Goal: Navigation & Orientation: Find specific page/section

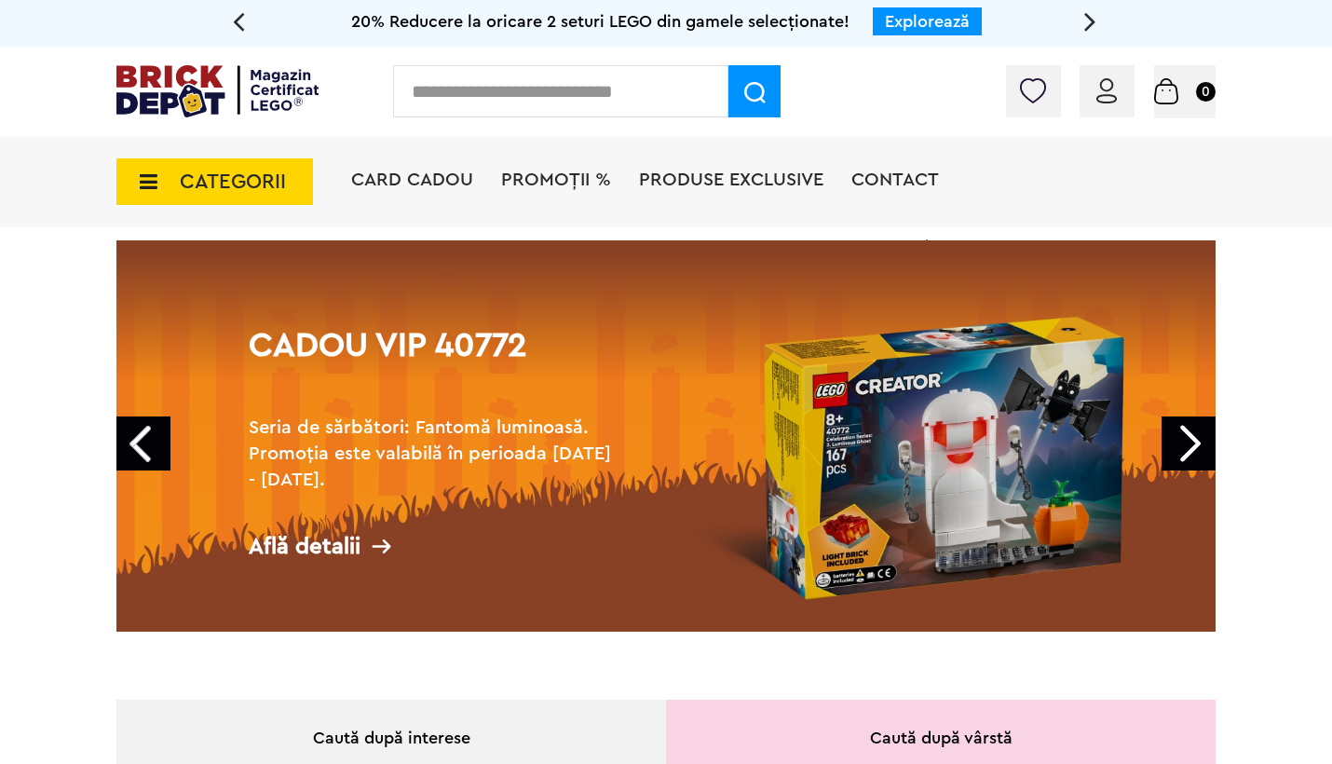
click at [1186, 436] on link "Next" at bounding box center [1189, 443] width 54 height 54
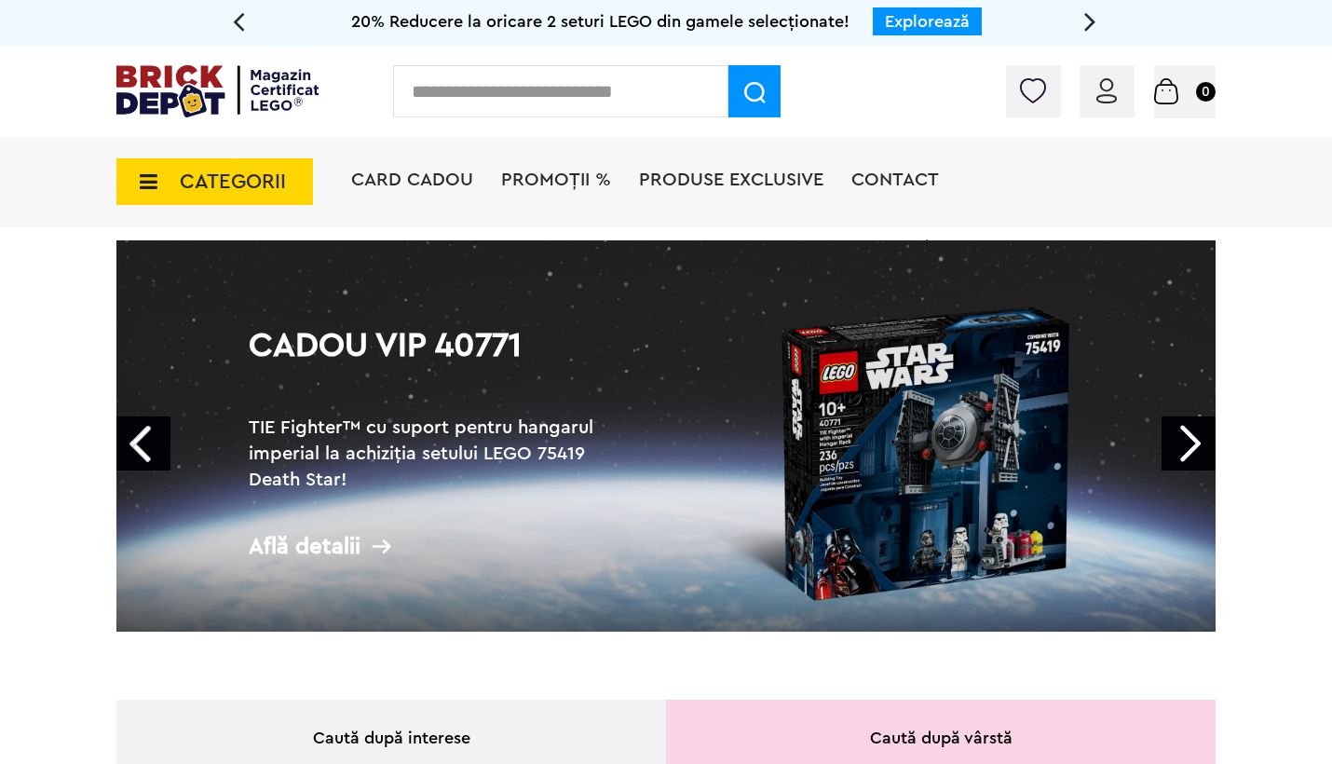
click at [1186, 436] on link "Next" at bounding box center [1189, 443] width 54 height 54
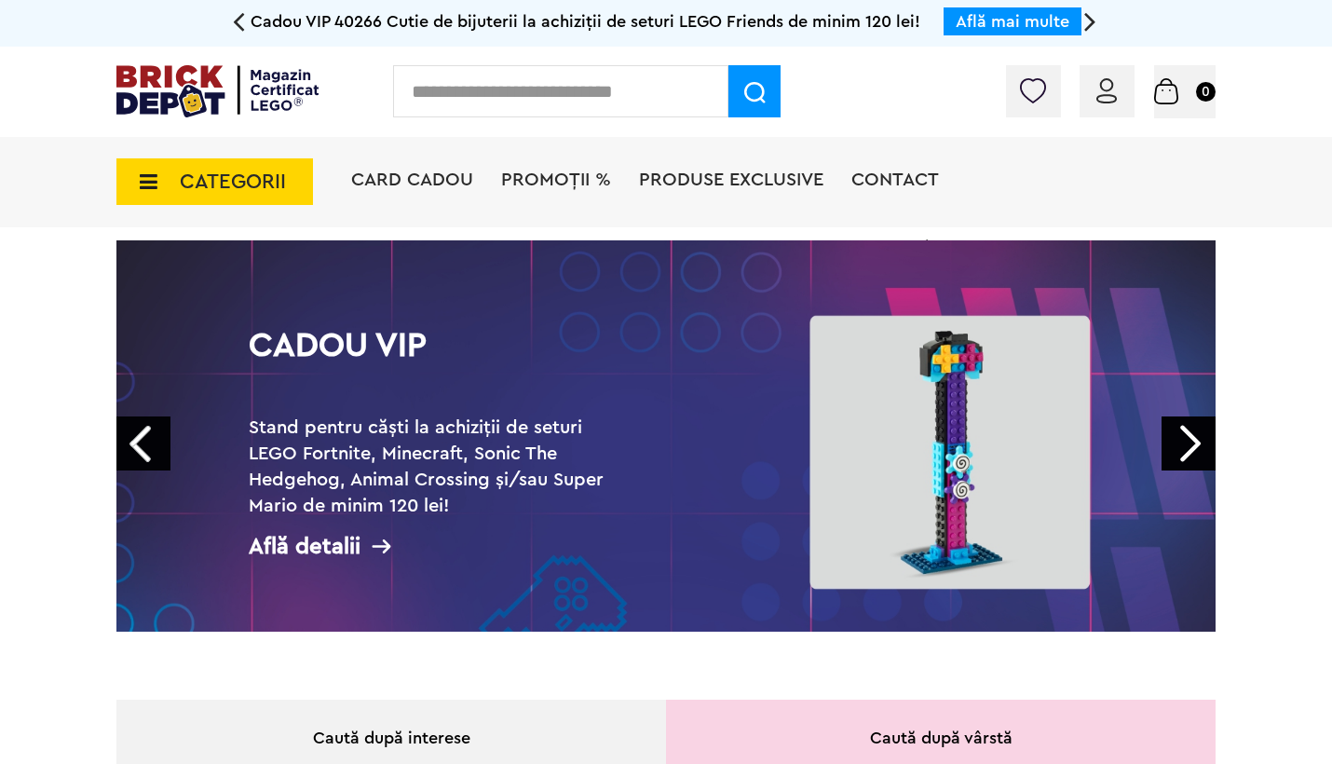
click at [1186, 436] on link "Next" at bounding box center [1189, 443] width 54 height 54
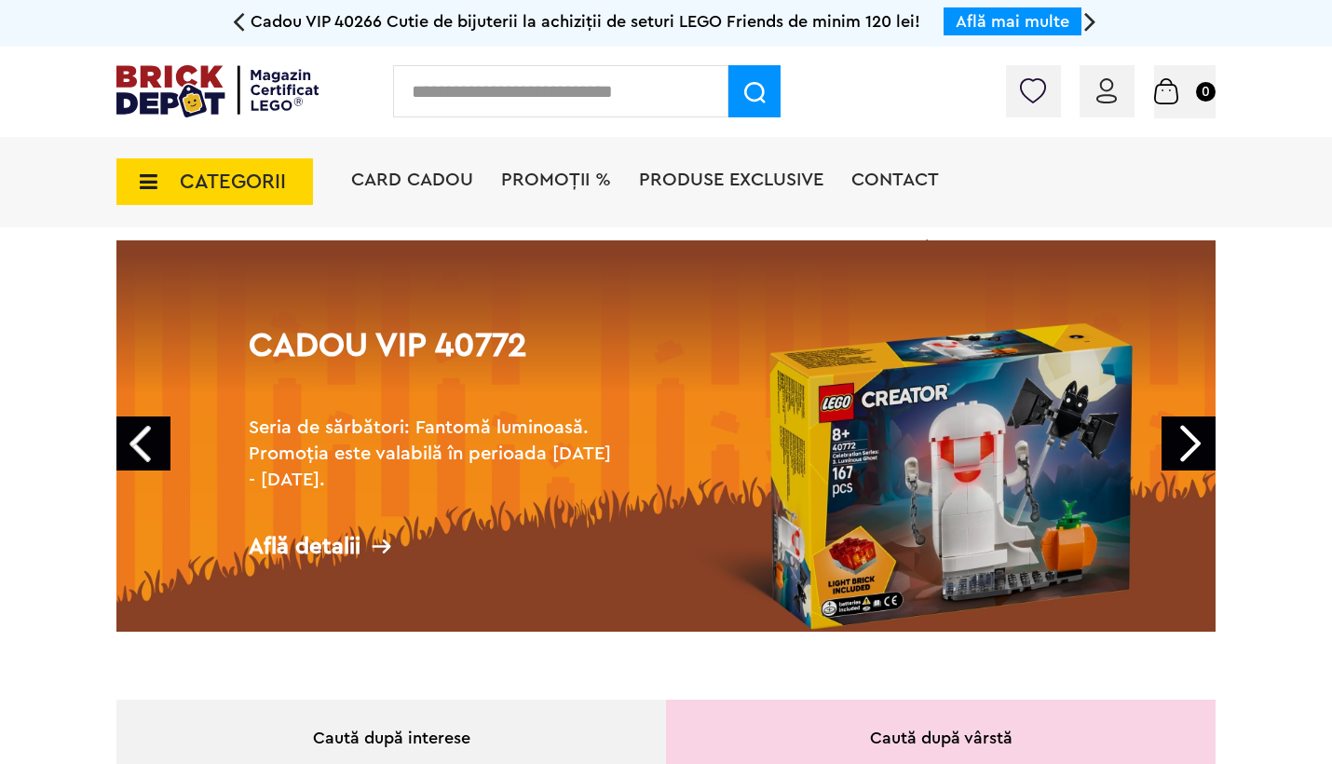
click at [1186, 436] on link "Next" at bounding box center [1189, 443] width 54 height 54
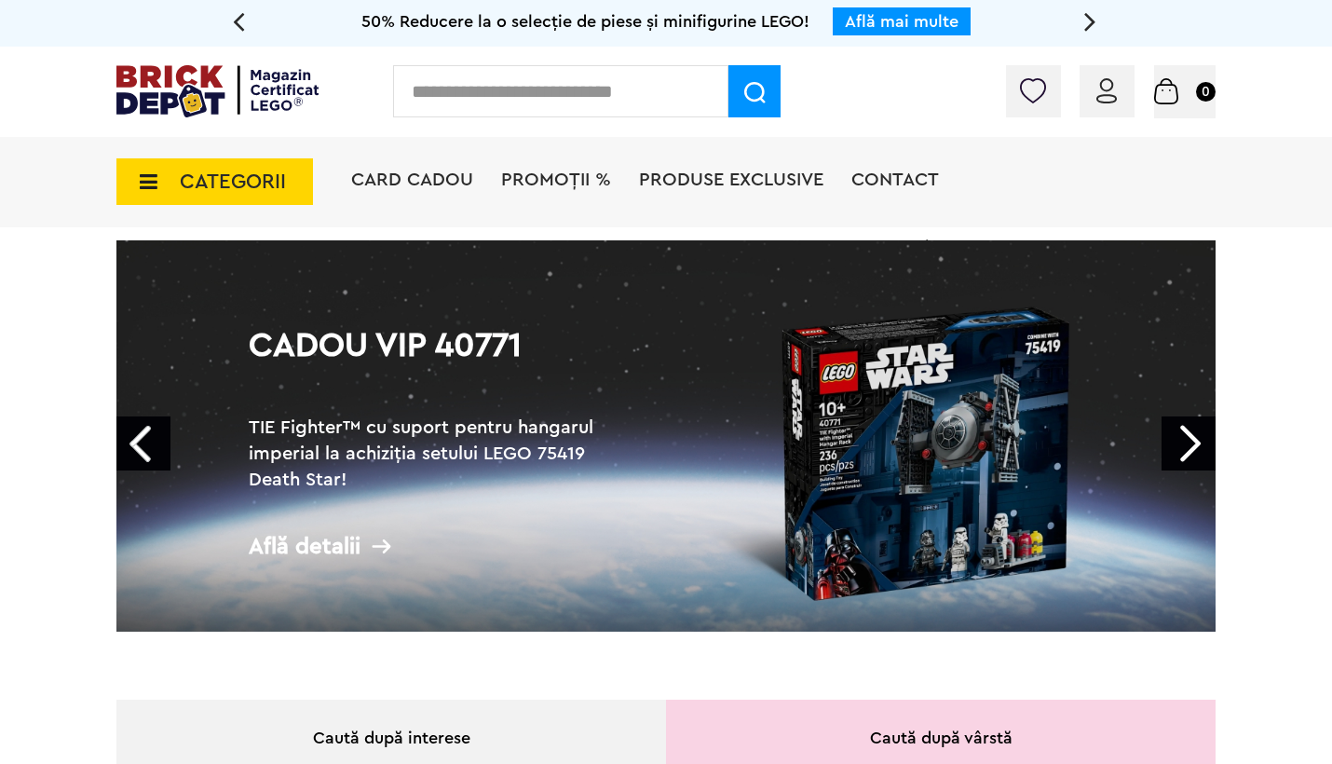
click at [533, 178] on span "PROMOȚII %" at bounding box center [556, 179] width 110 height 19
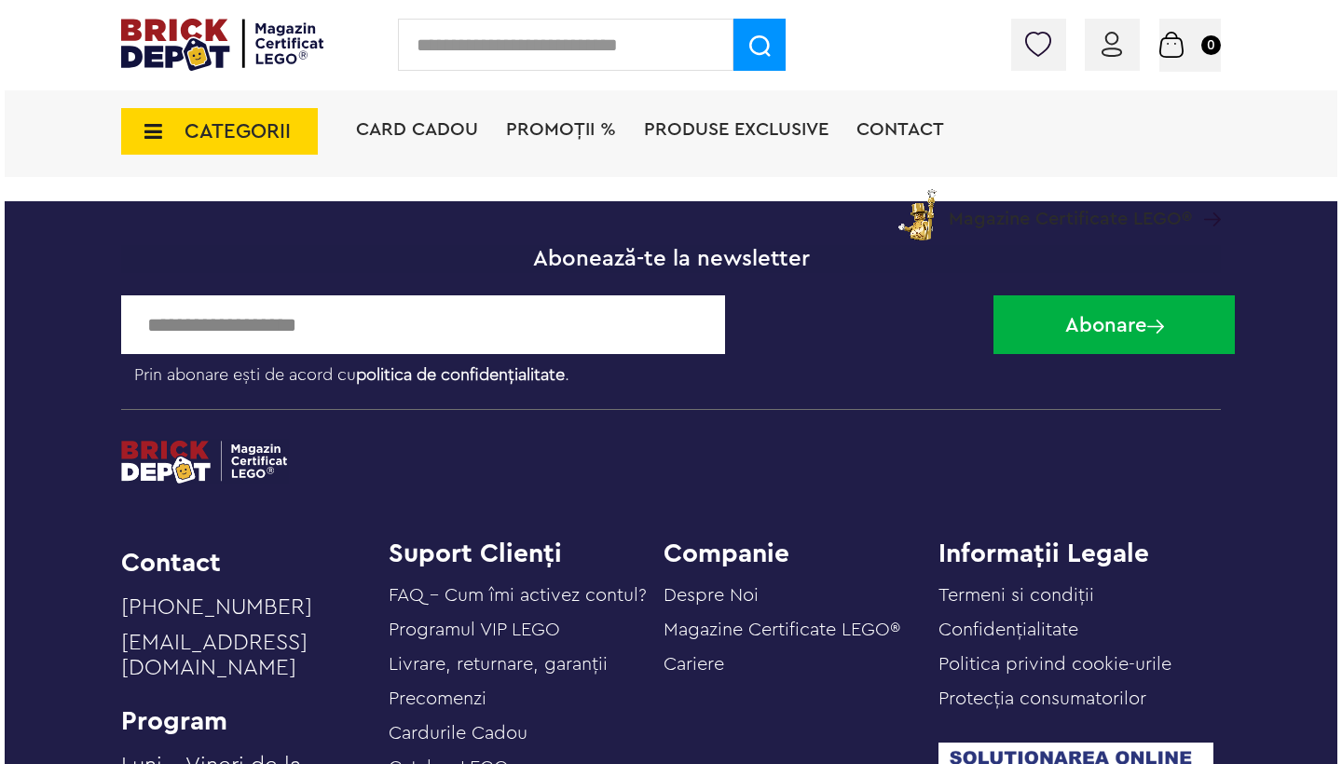
scroll to position [5646, 0]
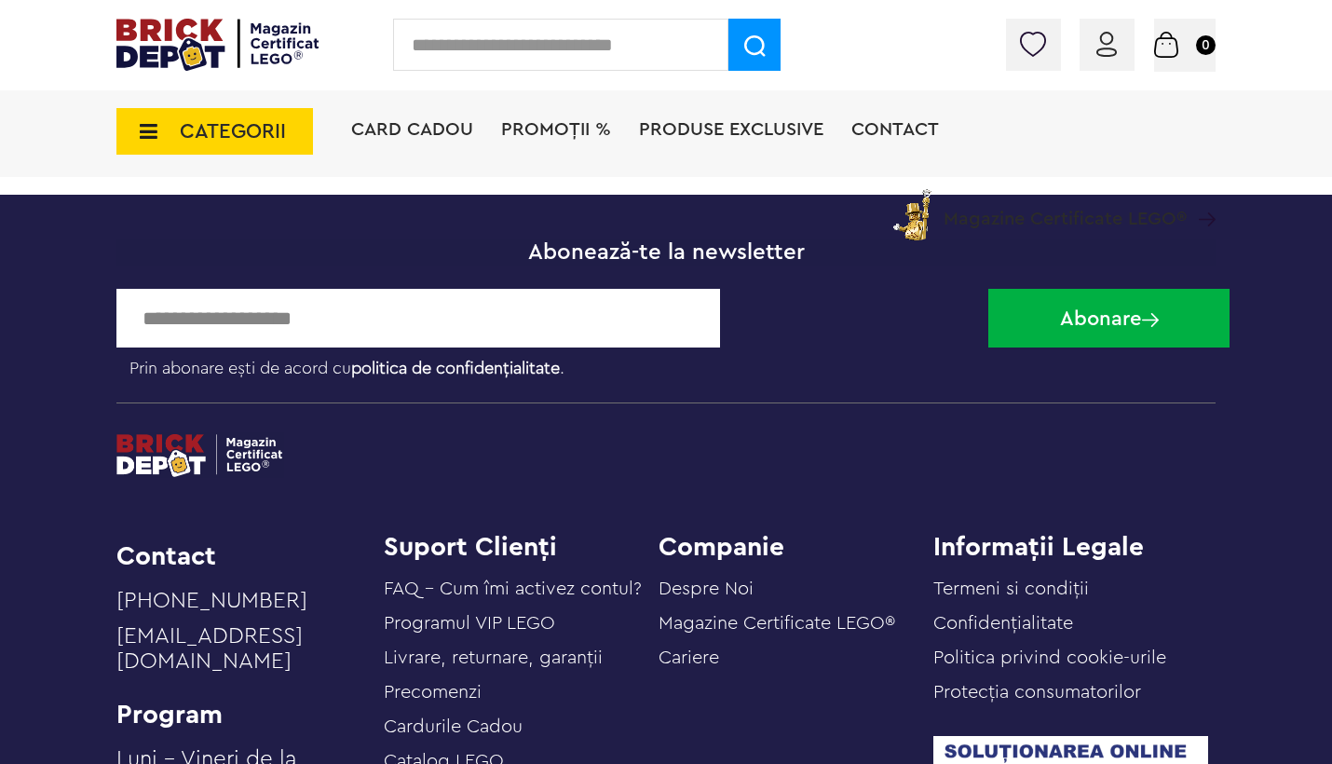
click at [162, 134] on span "CATEGORII" at bounding box center [214, 131] width 197 height 47
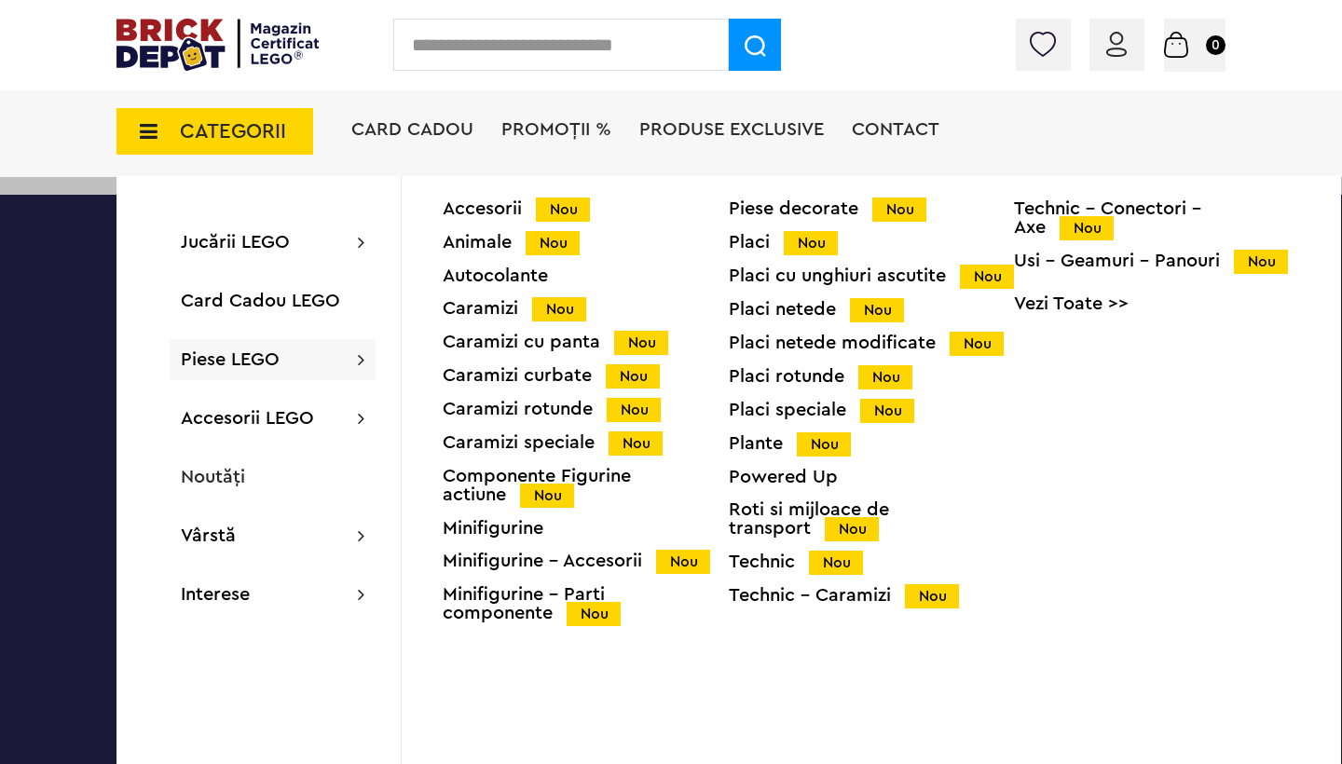
click at [492, 311] on div "Caramizi Nou" at bounding box center [586, 309] width 286 height 20
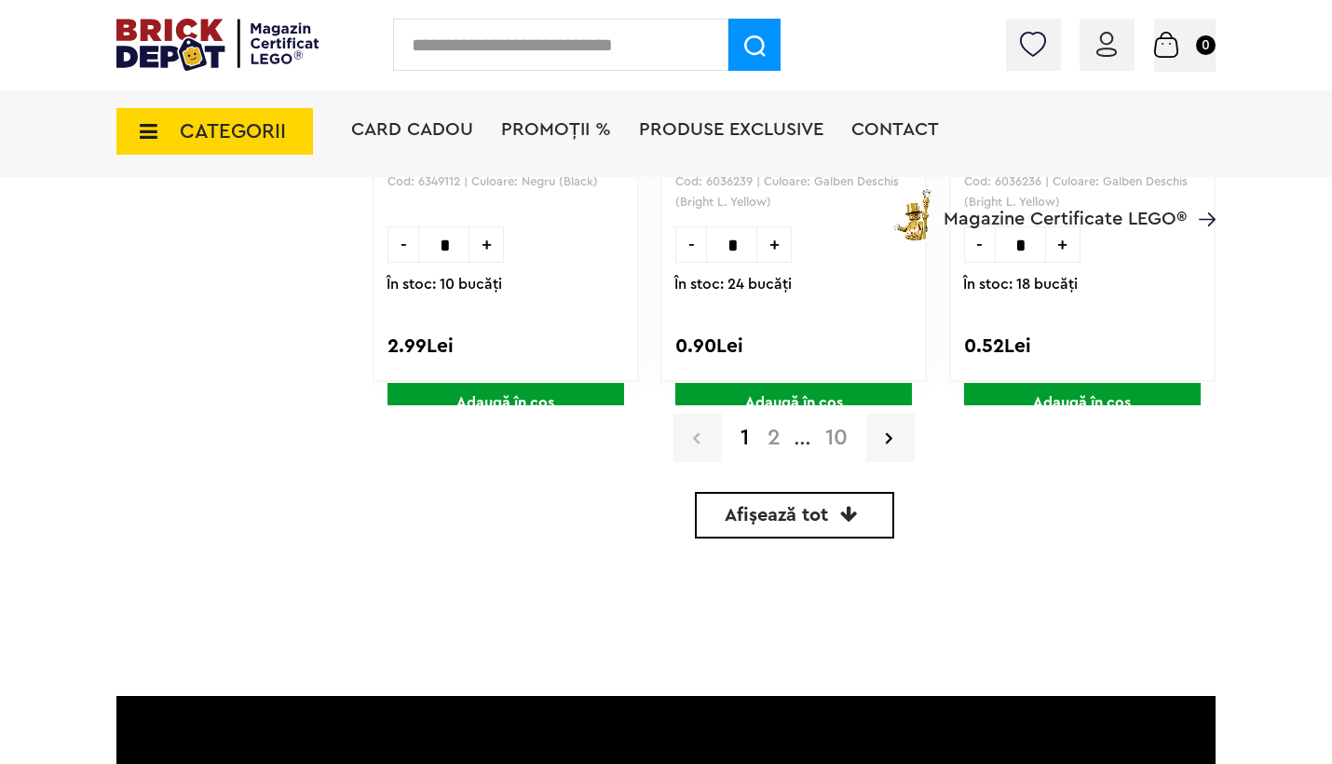
scroll to position [5685, 0]
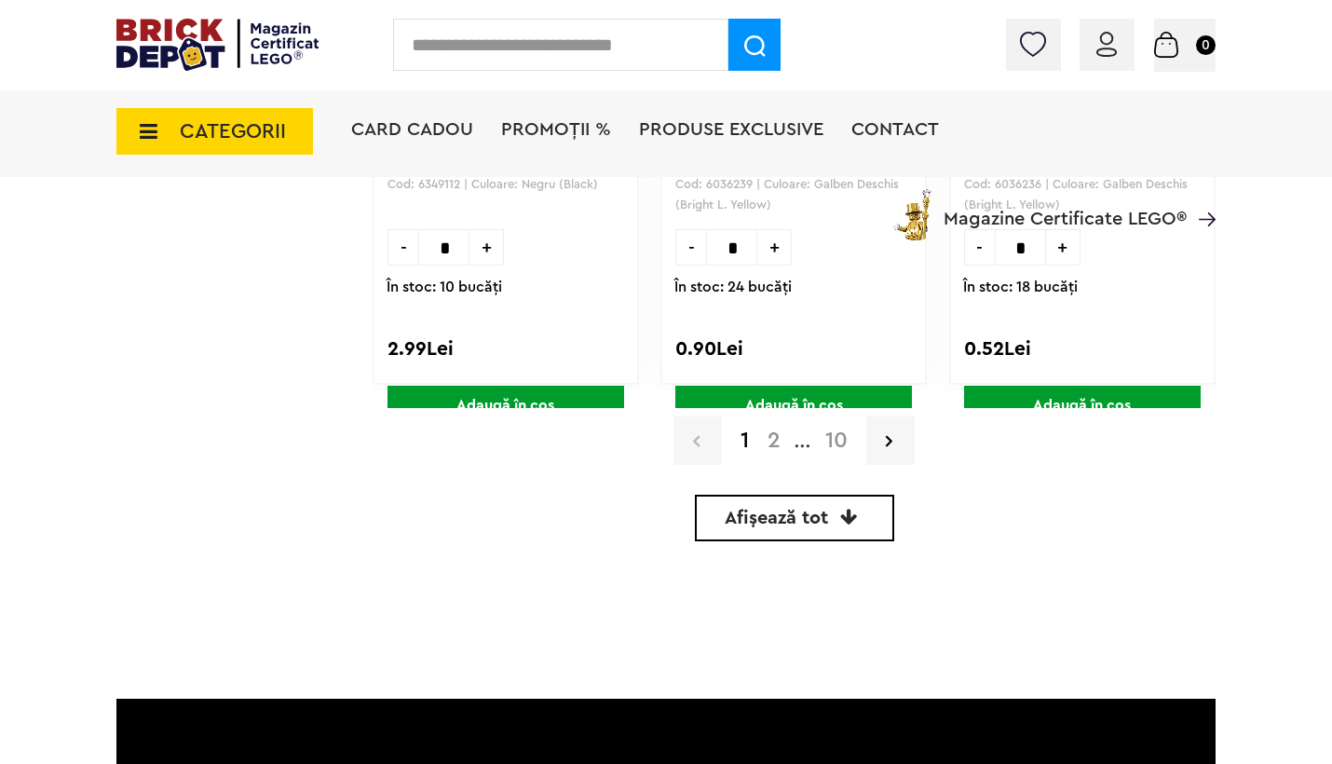
click at [773, 432] on link "2" at bounding box center [774, 440] width 32 height 22
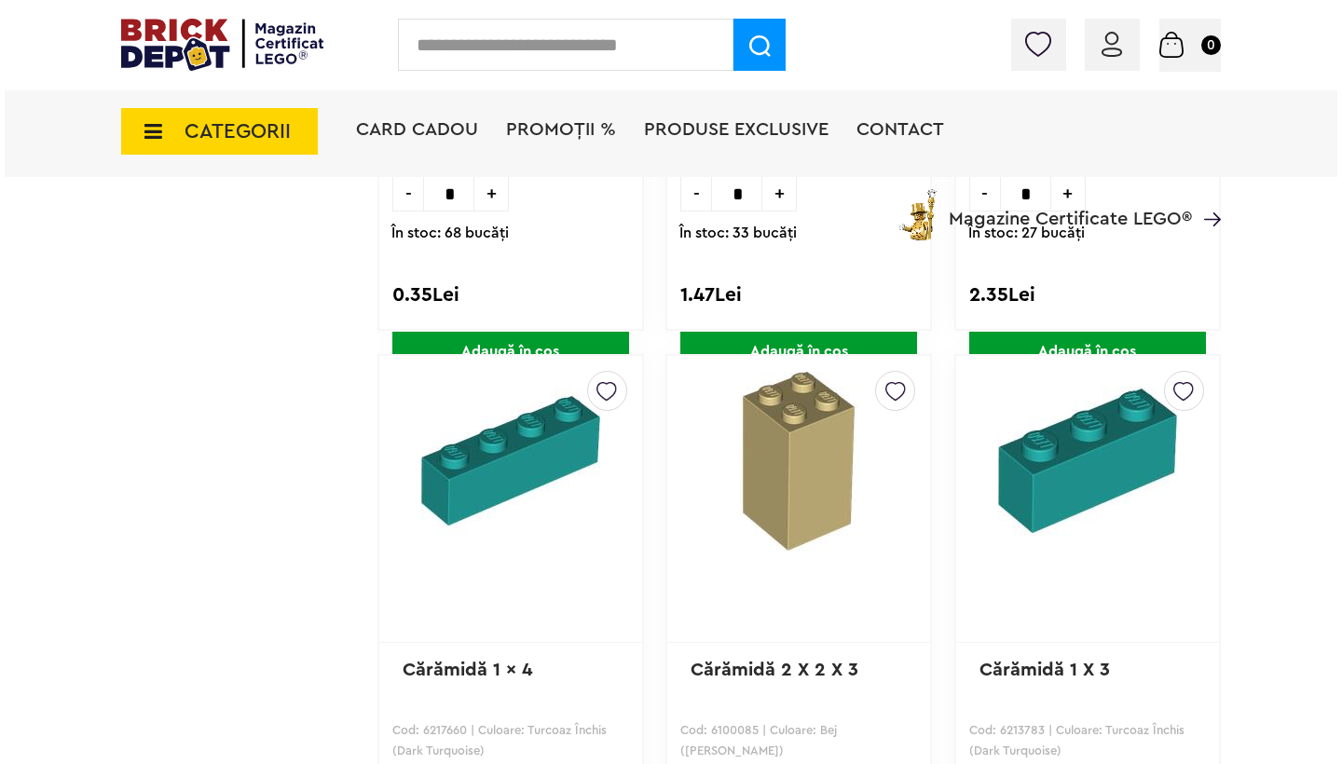
scroll to position [1547, 0]
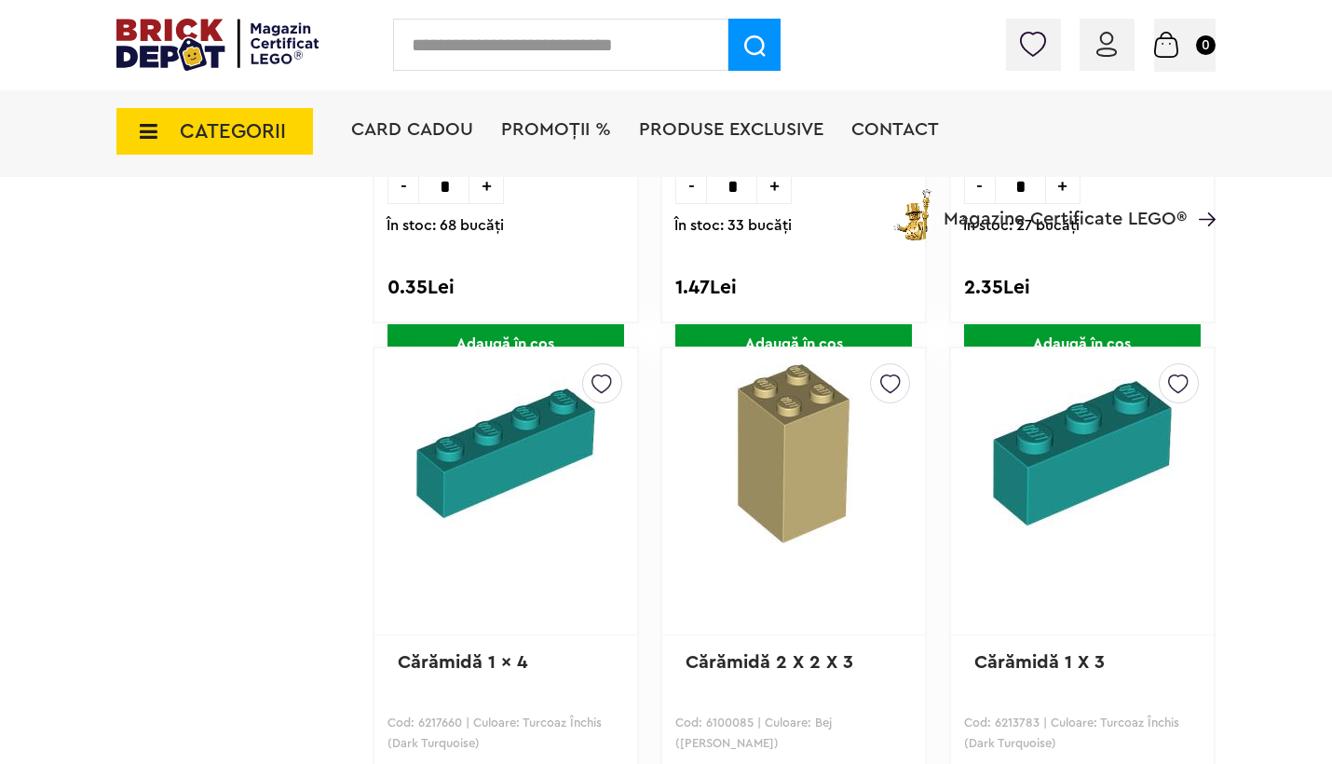
click at [184, 127] on span "CATEGORII" at bounding box center [233, 131] width 106 height 20
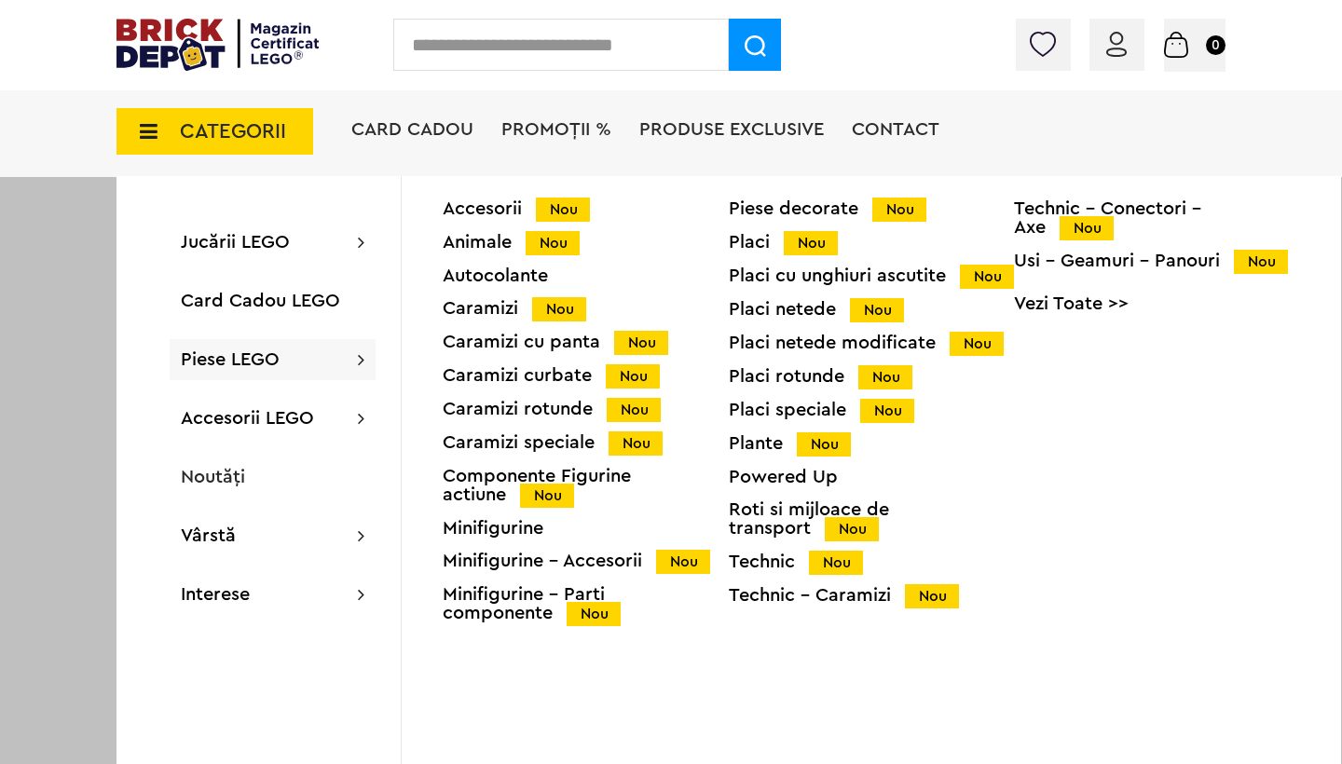
click at [1067, 264] on div "Usi - Geamuri - Panouri Nou" at bounding box center [1157, 262] width 286 height 20
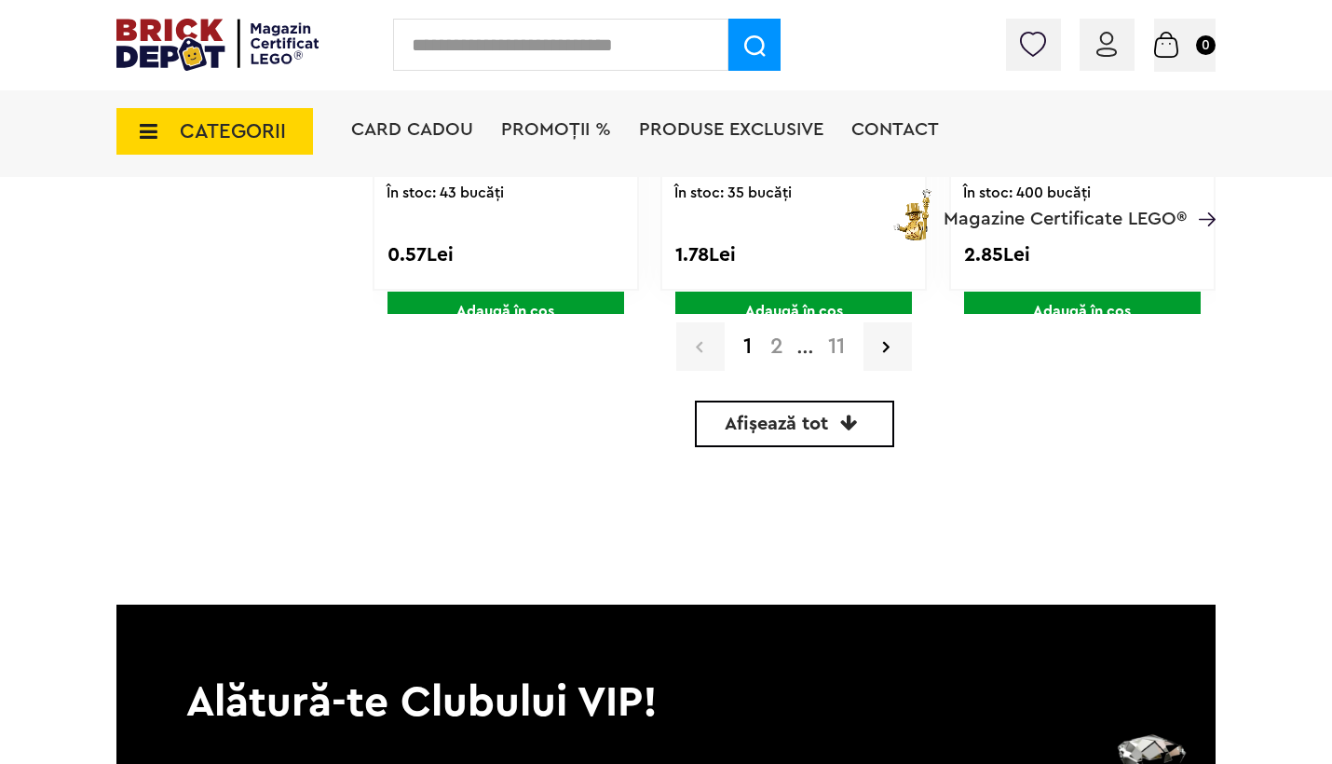
scroll to position [5764, 0]
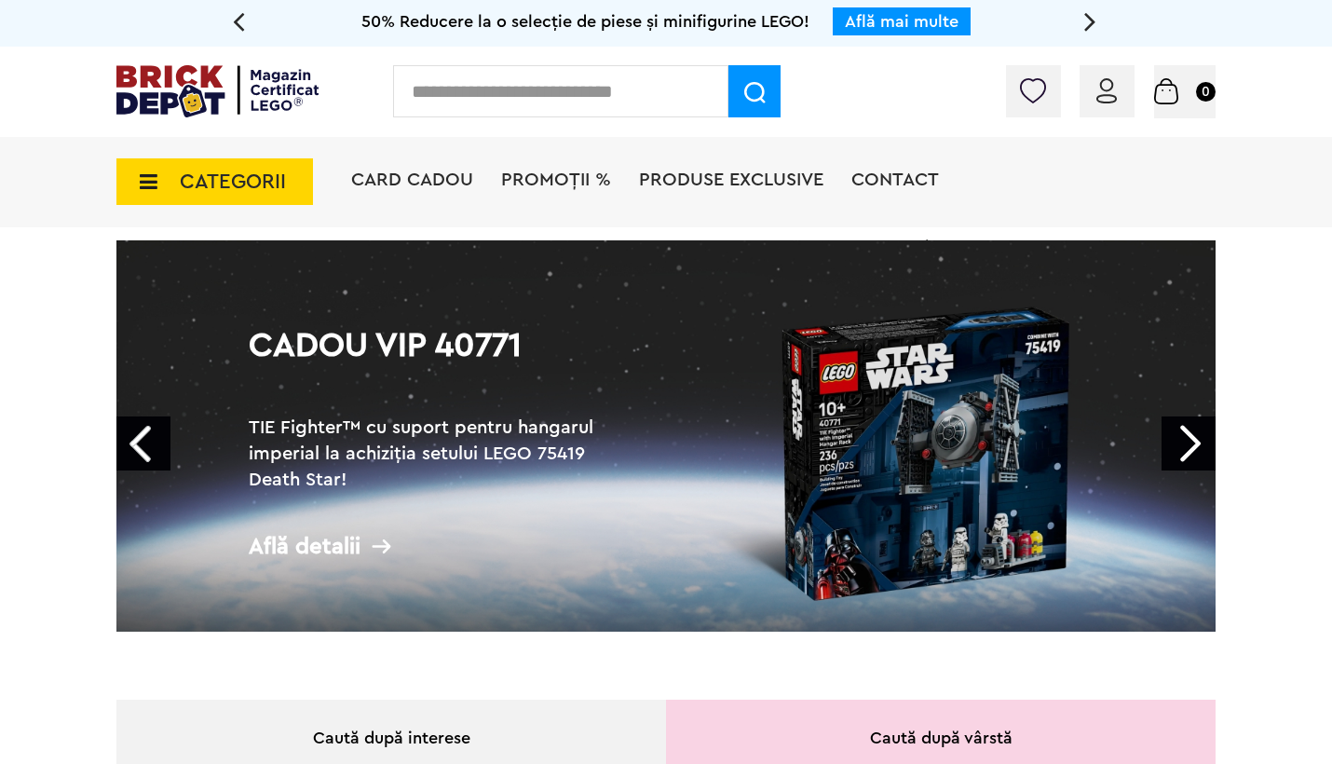
click at [246, 183] on span "CATEGORII" at bounding box center [233, 181] width 106 height 20
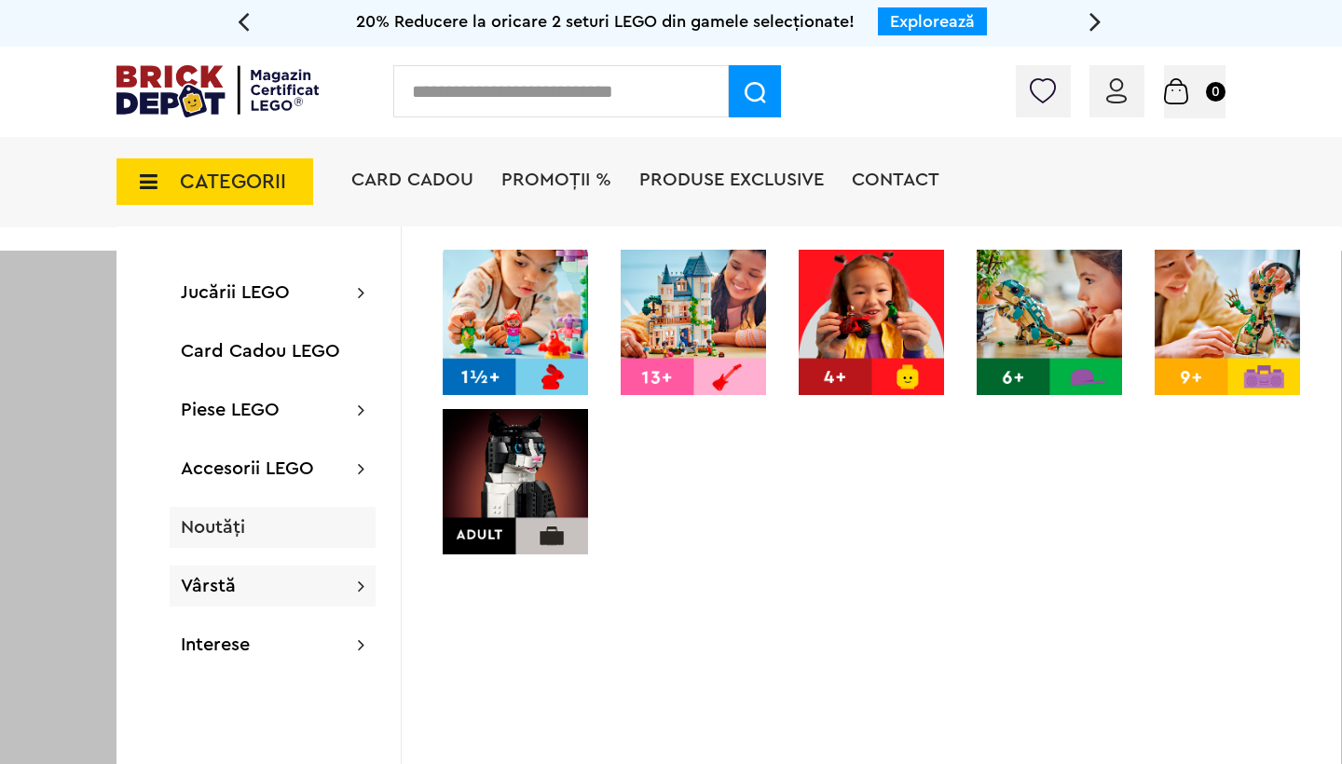
click at [202, 527] on span "Noutăți" at bounding box center [213, 527] width 64 height 19
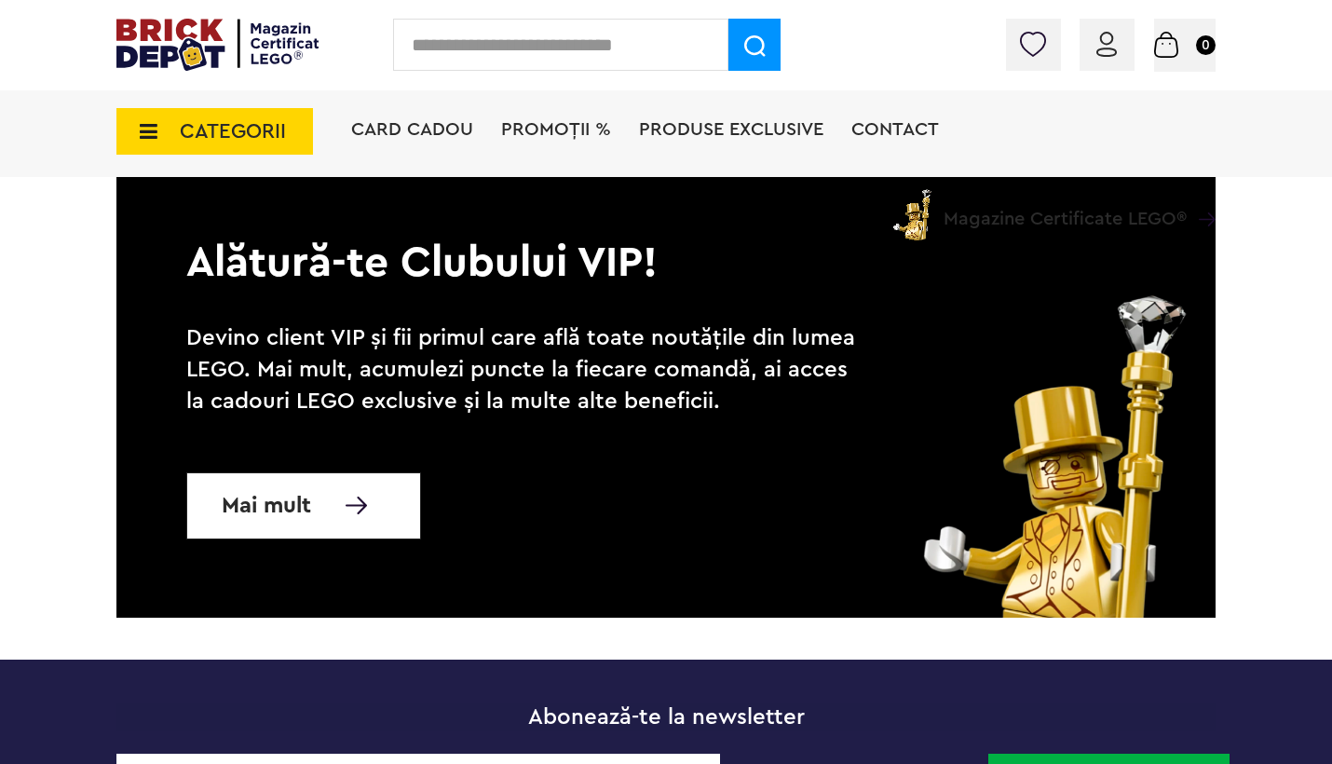
scroll to position [6237, 0]
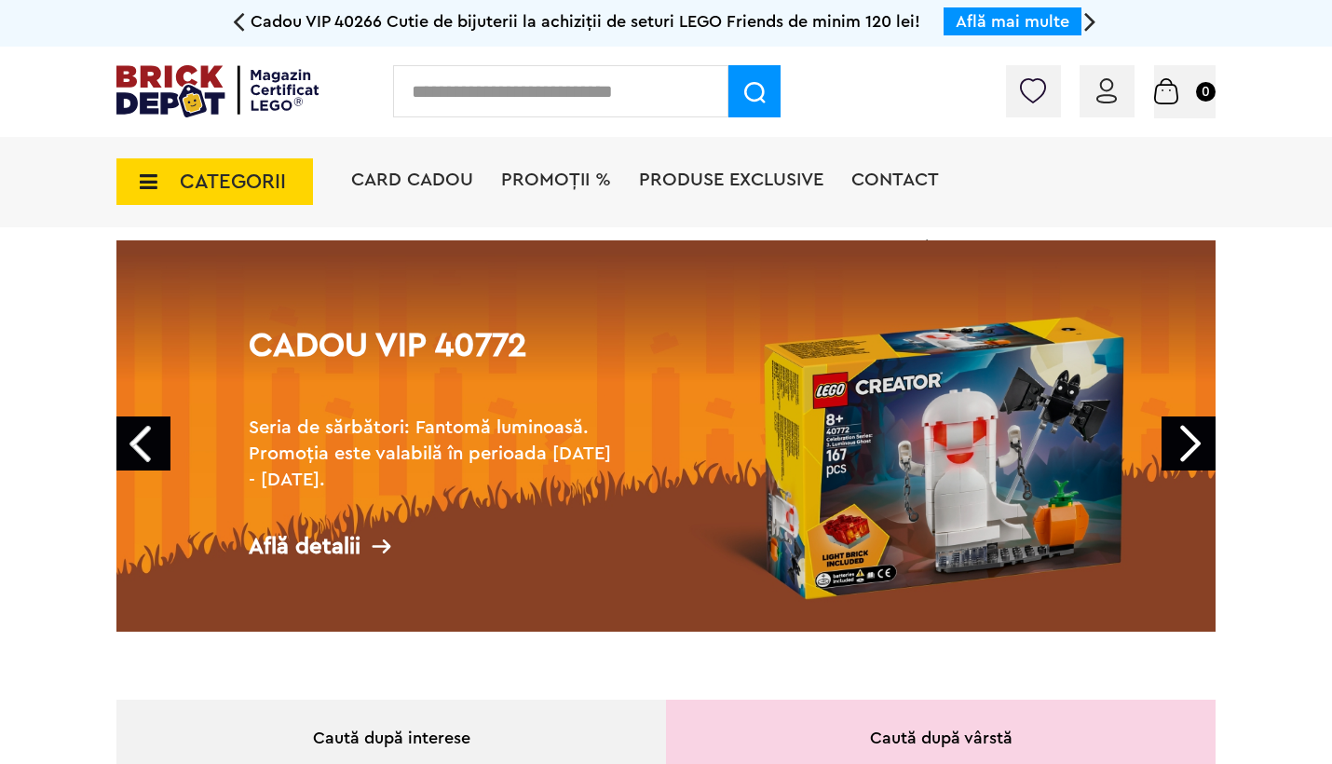
click at [198, 177] on span "CATEGORII" at bounding box center [233, 181] width 106 height 20
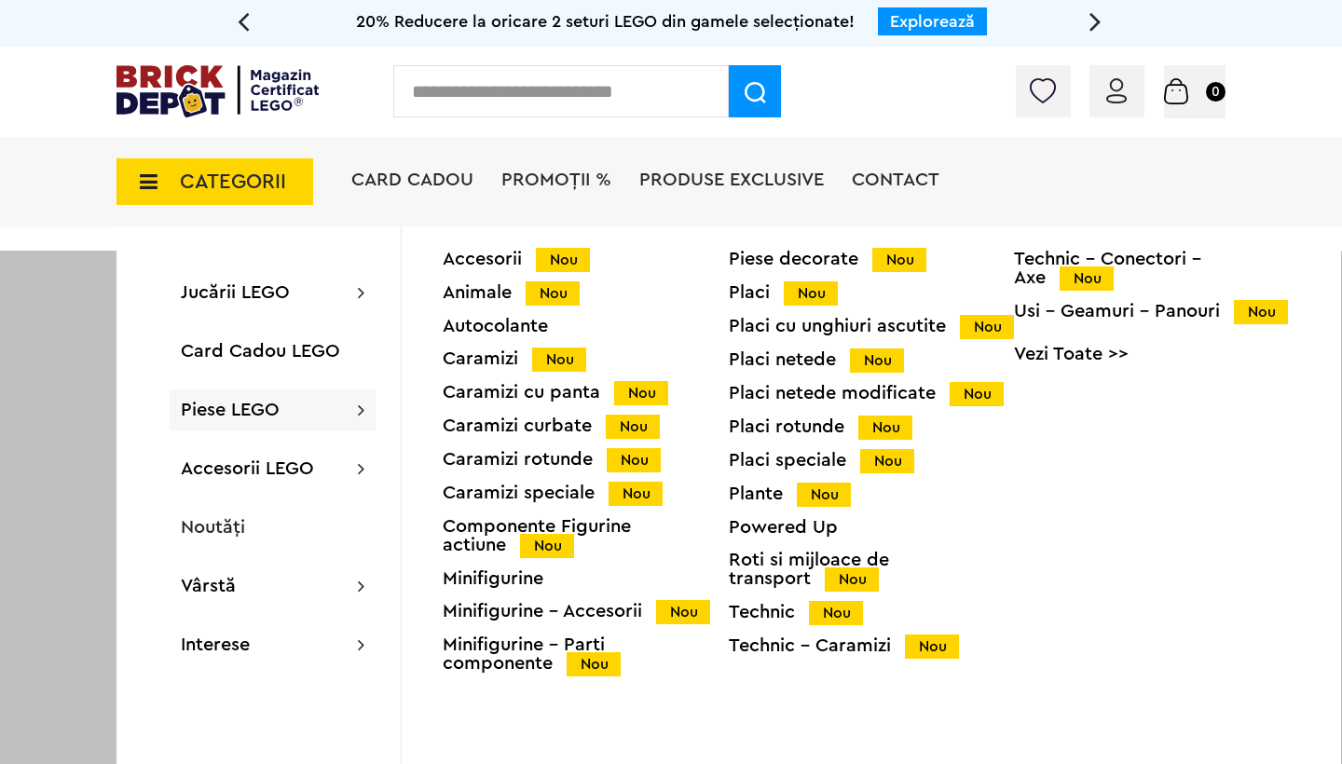
click at [1098, 307] on div "Usi - Geamuri - Panouri Nou" at bounding box center [1157, 312] width 286 height 20
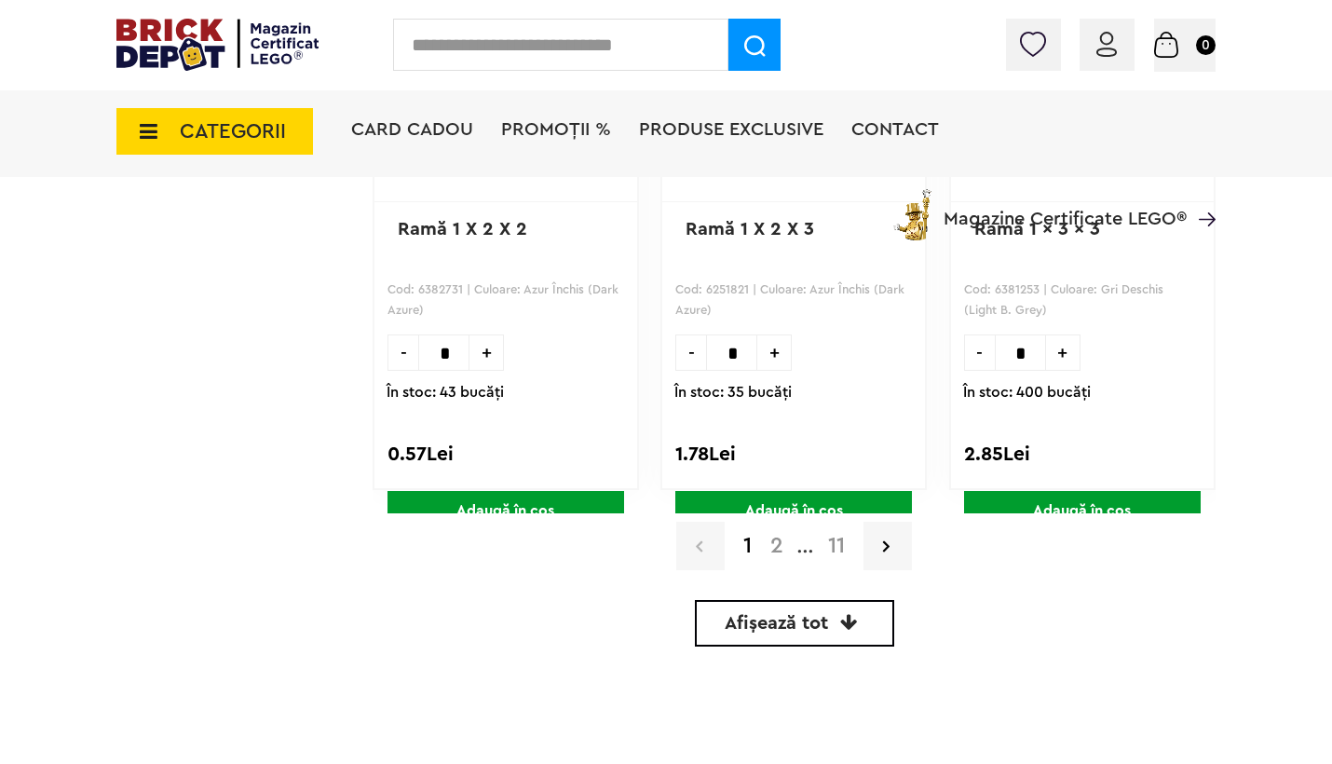
scroll to position [5584, 0]
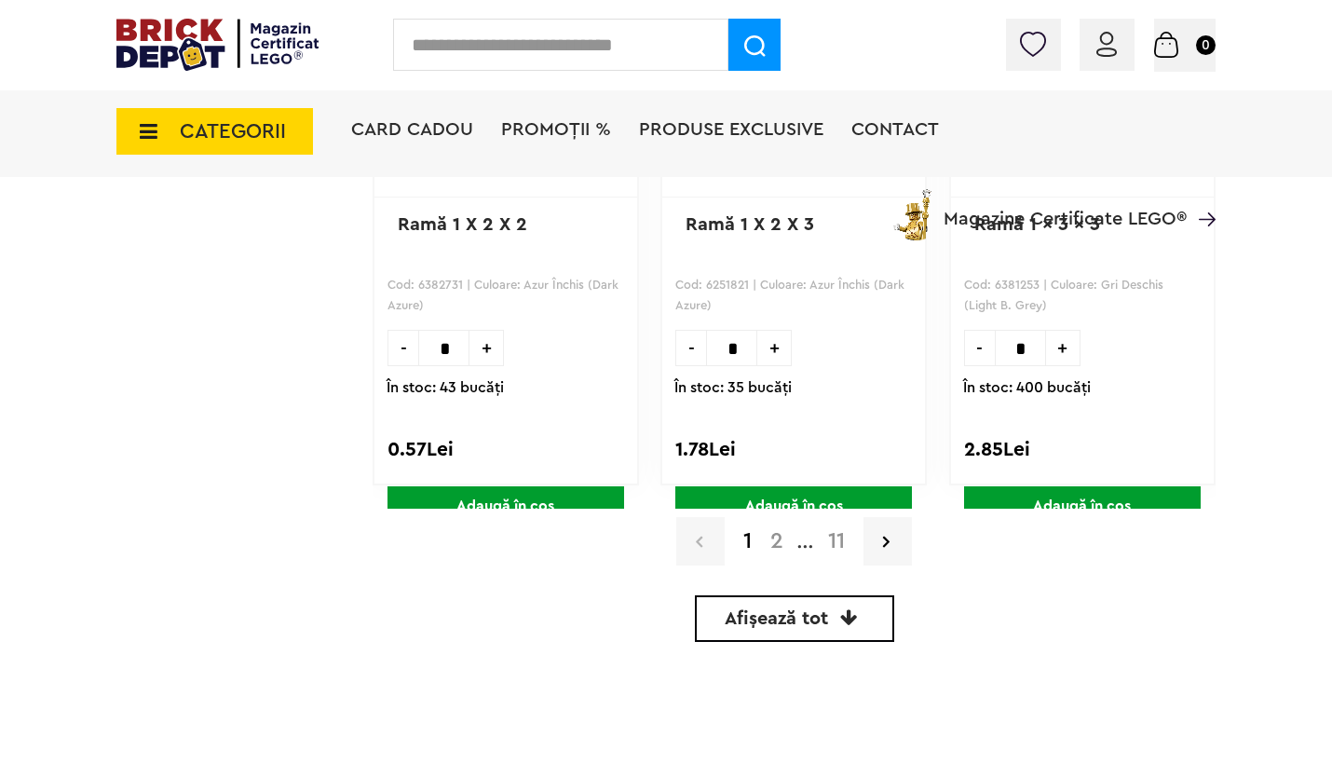
click at [822, 613] on span "Afișează tot" at bounding box center [776, 618] width 103 height 19
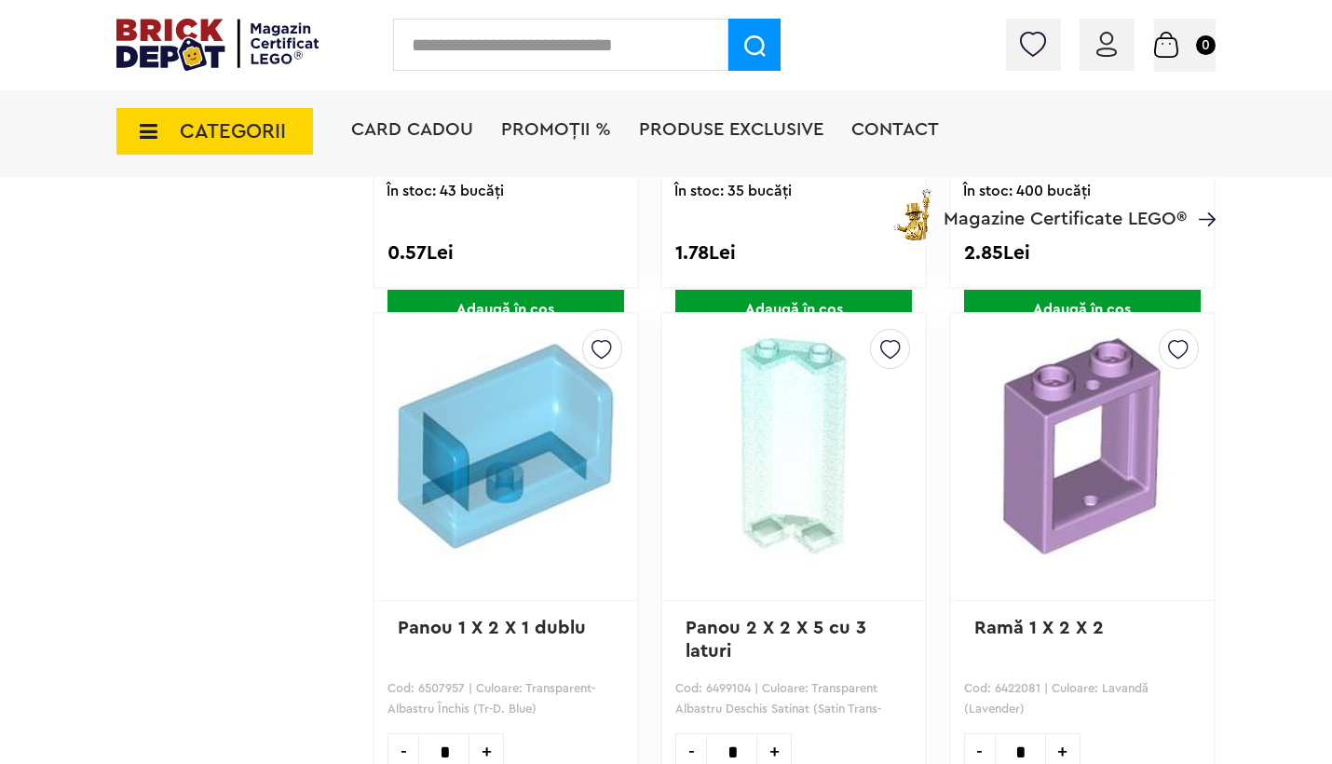
scroll to position [19, 0]
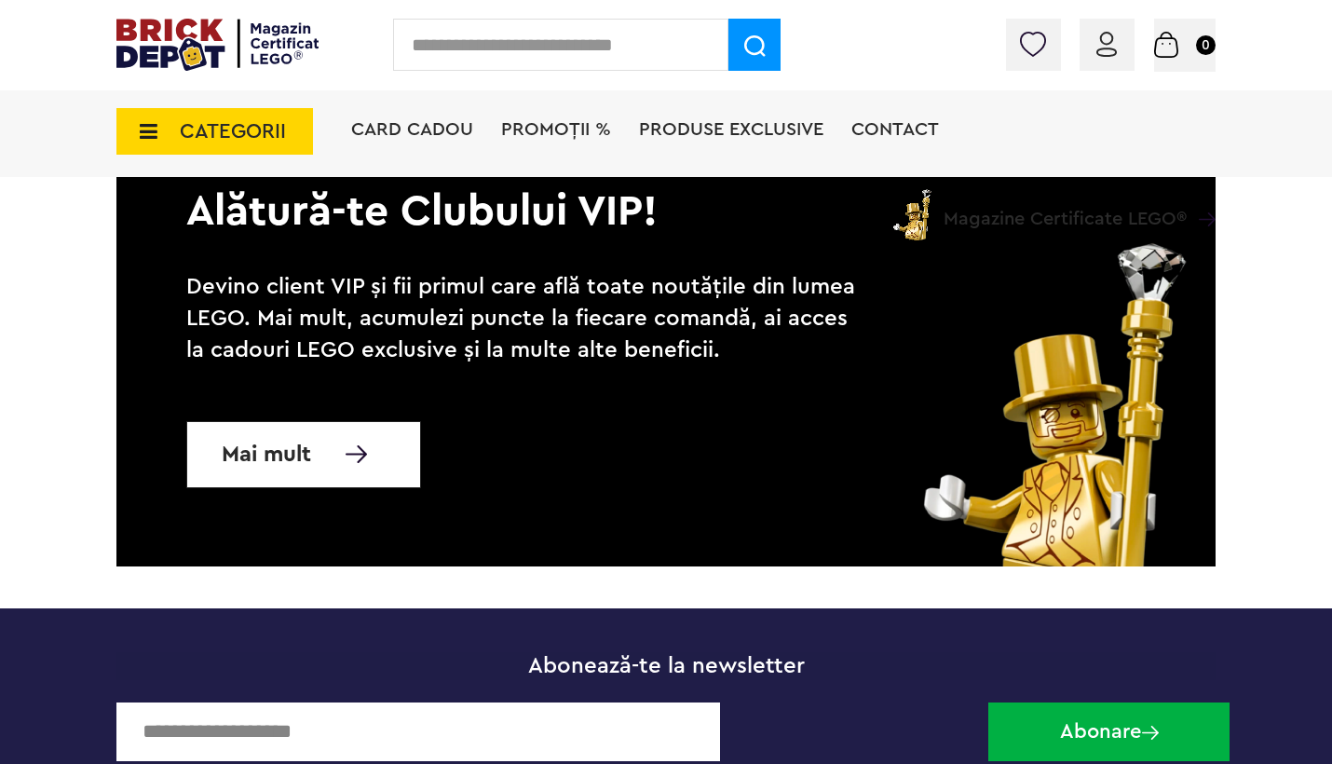
scroll to position [57070, 0]
